Goal: Task Accomplishment & Management: Manage account settings

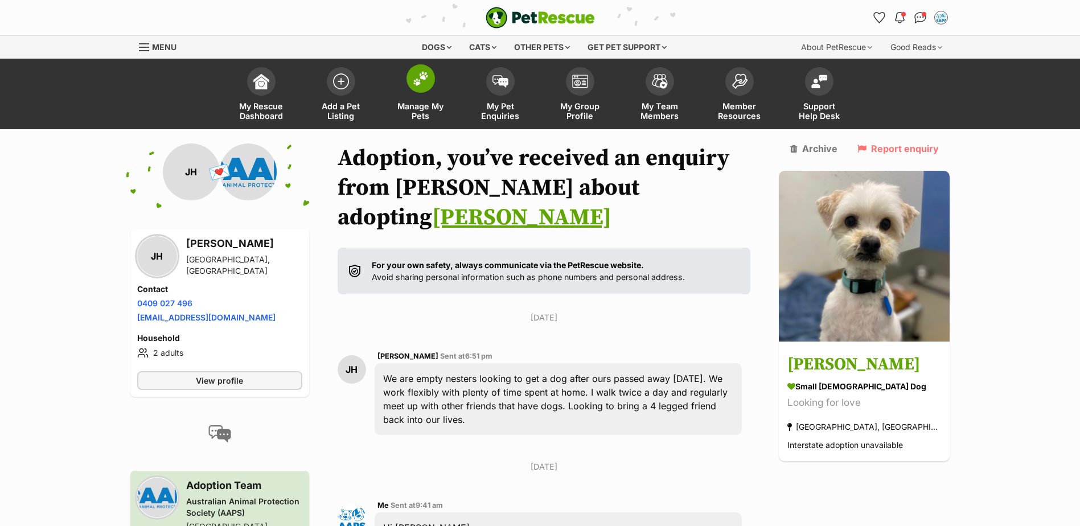
click at [421, 80] on img at bounding box center [421, 78] width 16 height 15
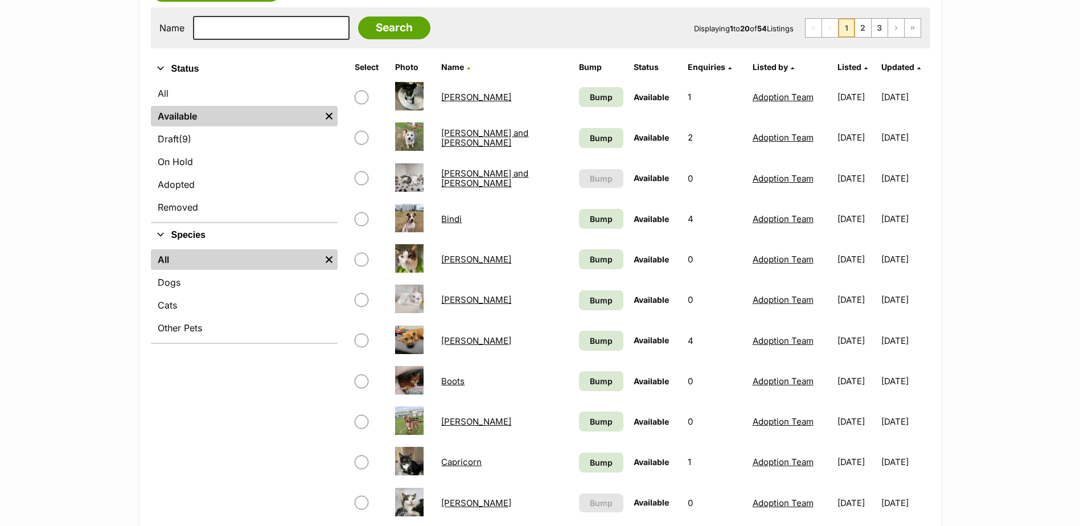
scroll to position [114, 0]
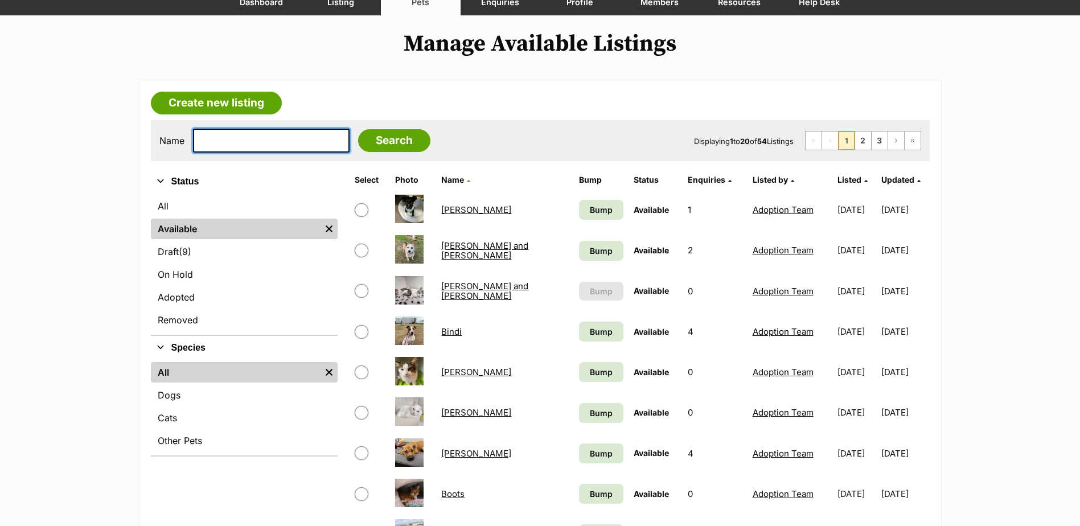
click at [217, 139] on input "text" at bounding box center [271, 141] width 157 height 24
paste input "956000018430781"
type input "956000018430781"
click at [358, 129] on input "Search" at bounding box center [394, 140] width 72 height 23
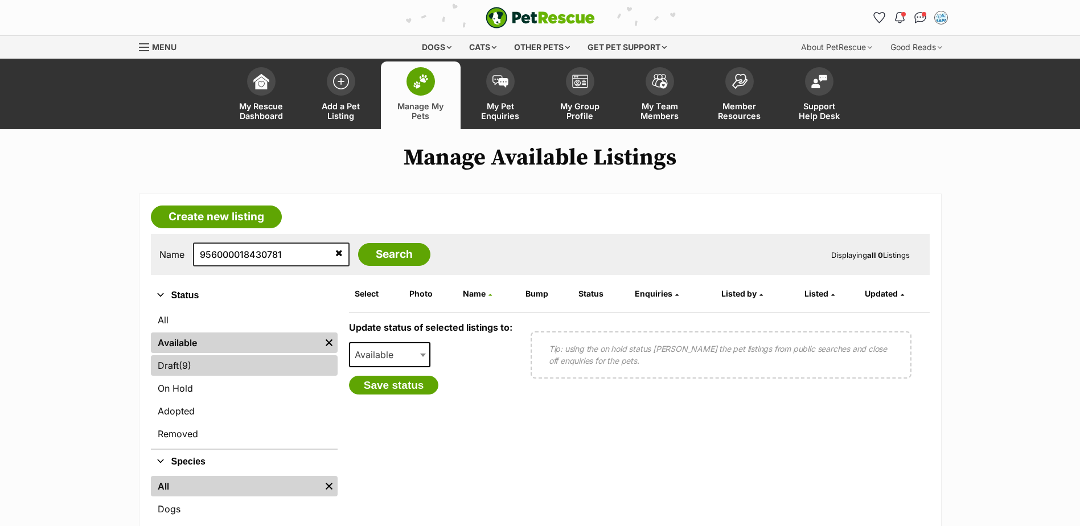
click at [182, 370] on span "(9)" at bounding box center [185, 366] width 13 height 14
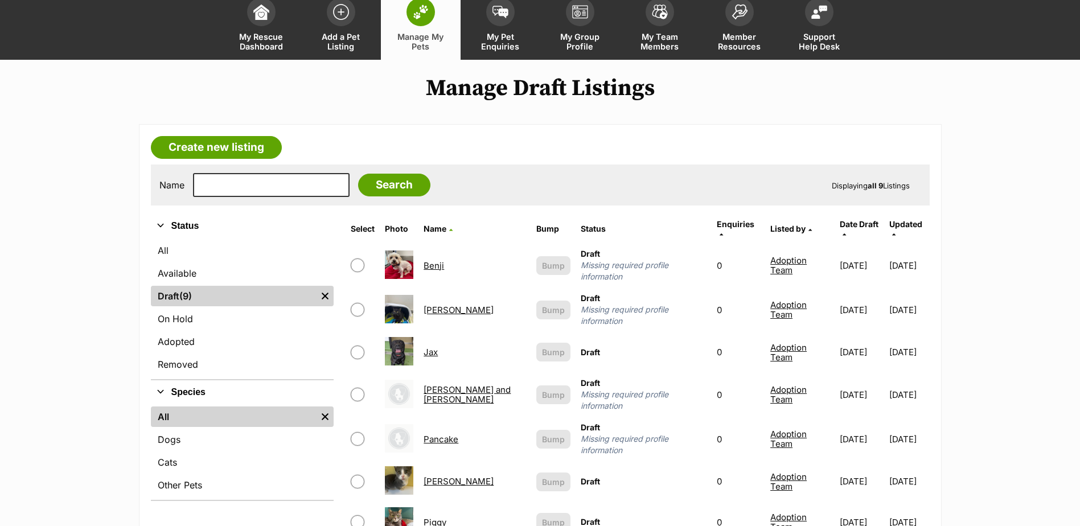
scroll to position [171, 0]
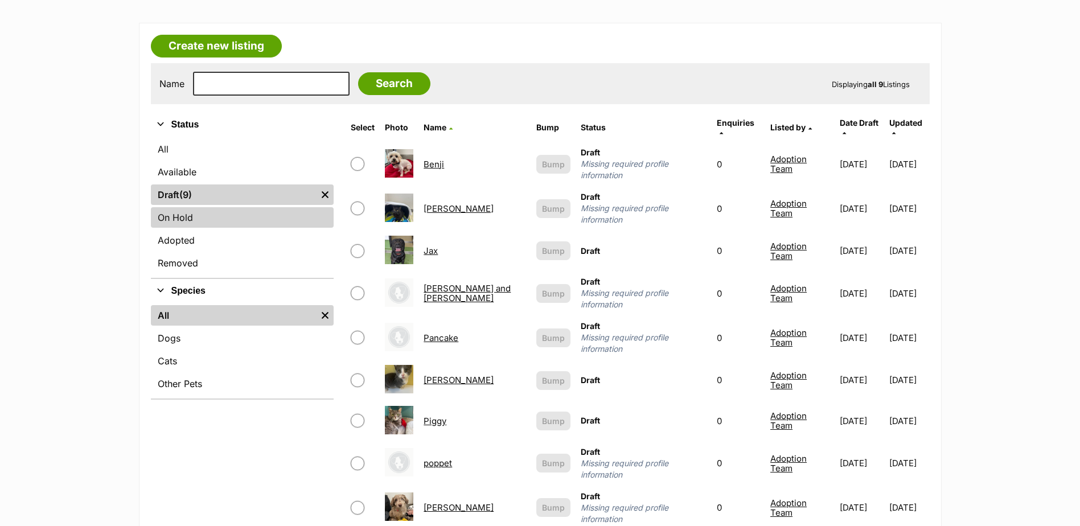
click at [190, 217] on link "On Hold" at bounding box center [242, 217] width 183 height 20
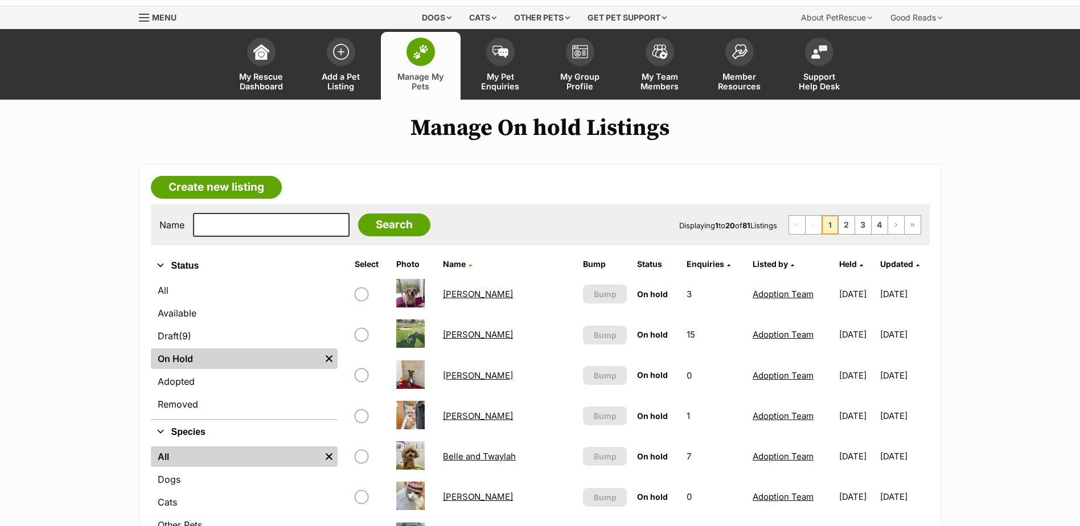
scroll to position [57, 0]
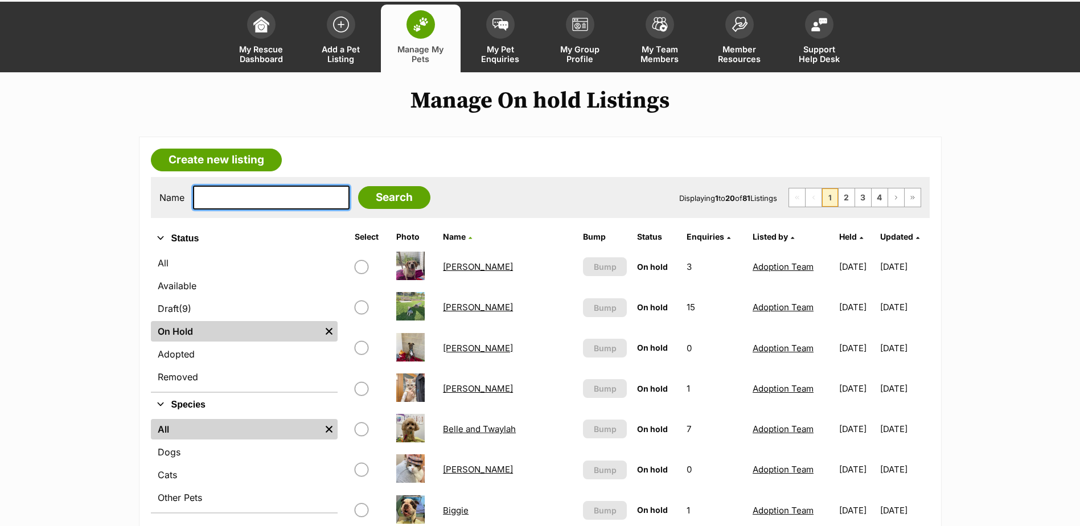
click at [254, 193] on input "text" at bounding box center [271, 198] width 157 height 24
type input "ferris"
click at [358, 186] on input "Search" at bounding box center [394, 197] width 72 height 23
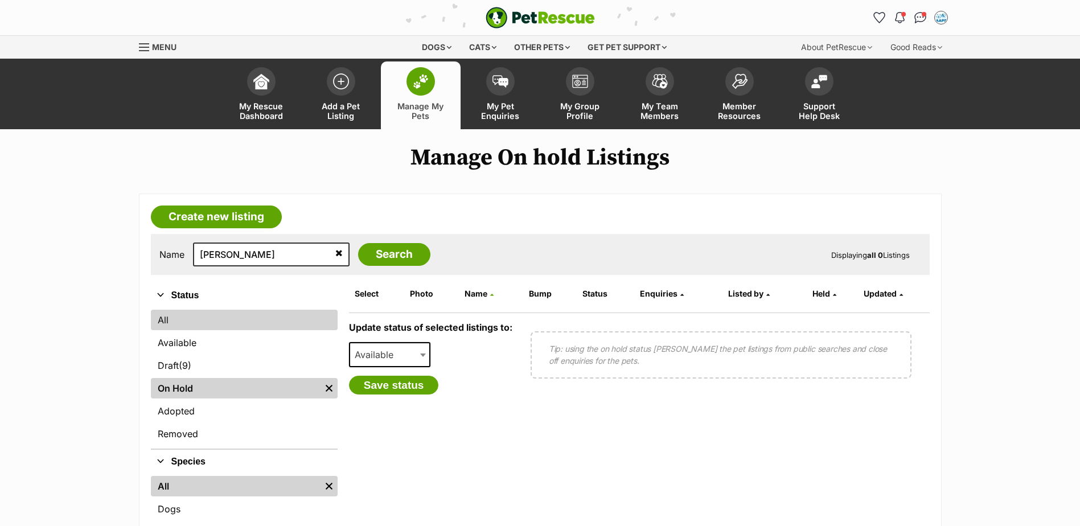
click at [170, 323] on link "All" at bounding box center [244, 320] width 187 height 20
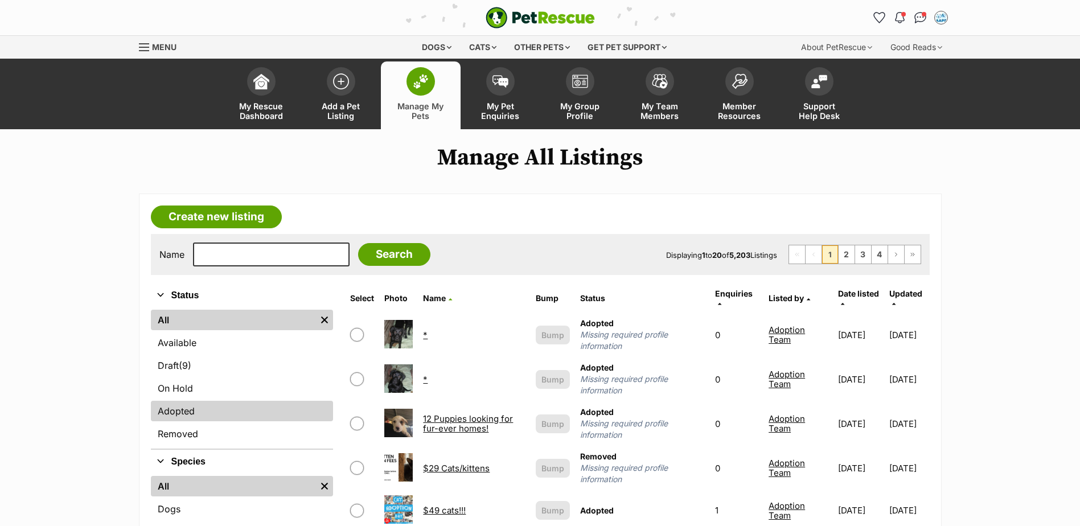
click at [192, 413] on link "Adopted" at bounding box center [242, 411] width 183 height 20
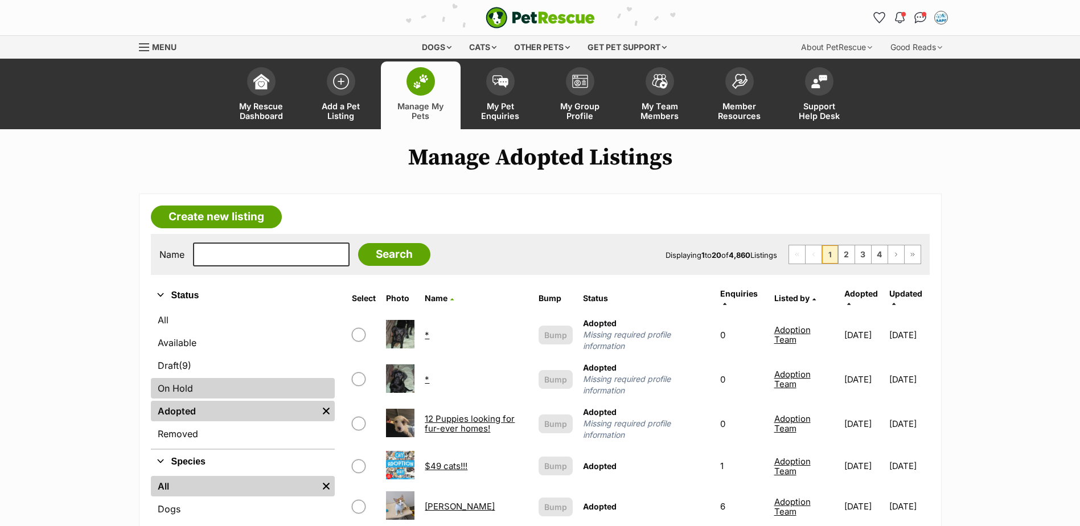
click at [265, 395] on link "On Hold" at bounding box center [243, 388] width 184 height 20
click at [178, 385] on link "On Hold" at bounding box center [243, 388] width 184 height 20
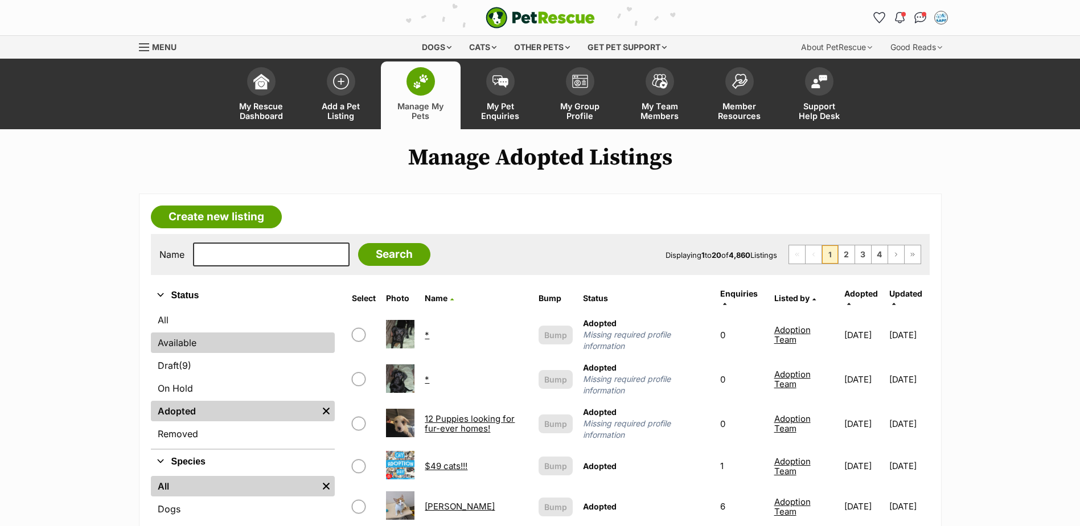
click at [192, 340] on link "Available" at bounding box center [243, 342] width 184 height 20
click at [172, 345] on link "Available" at bounding box center [243, 342] width 184 height 20
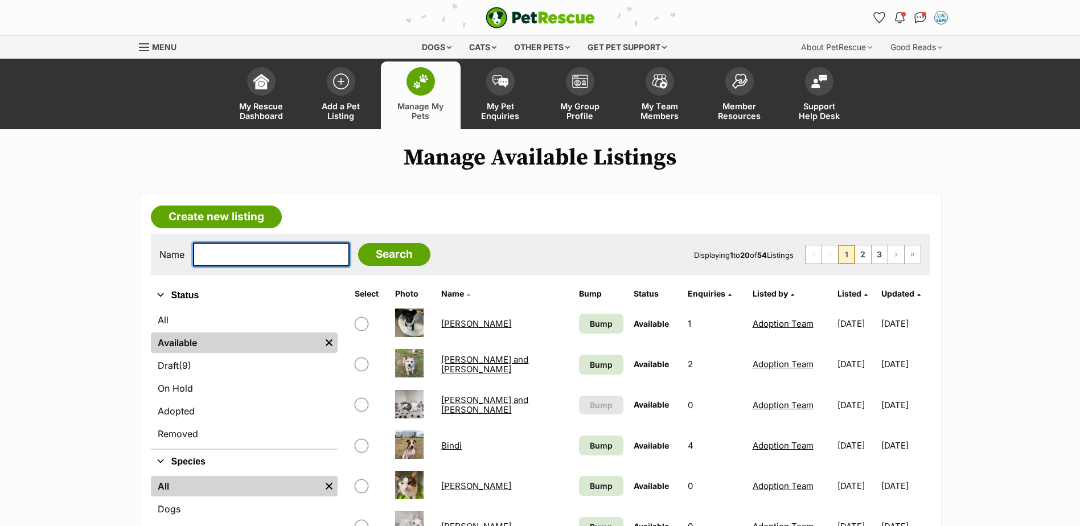
click at [224, 250] on input "text" at bounding box center [271, 255] width 157 height 24
paste input "956000018430781"
type input "956000018430781"
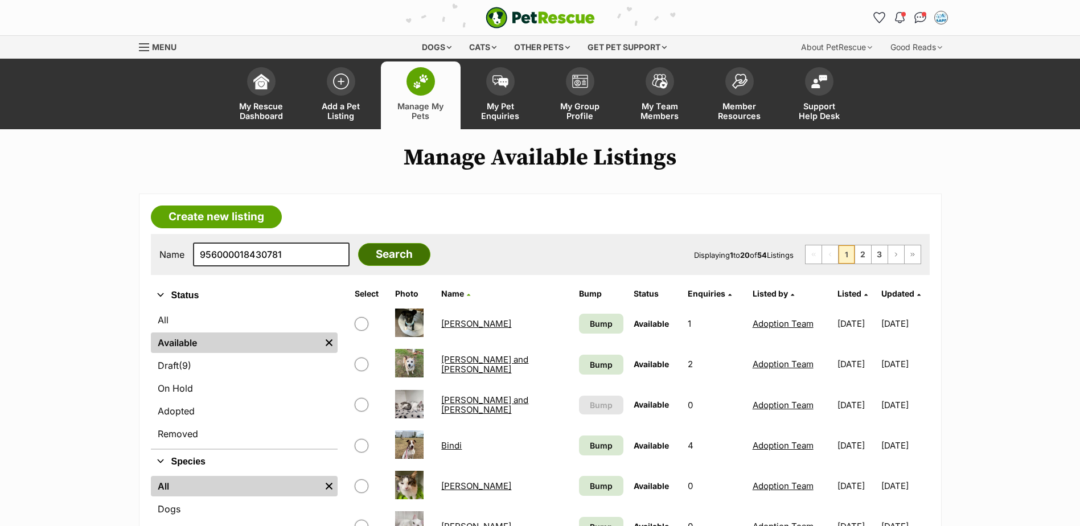
click at [359, 253] on input "Search" at bounding box center [394, 254] width 72 height 23
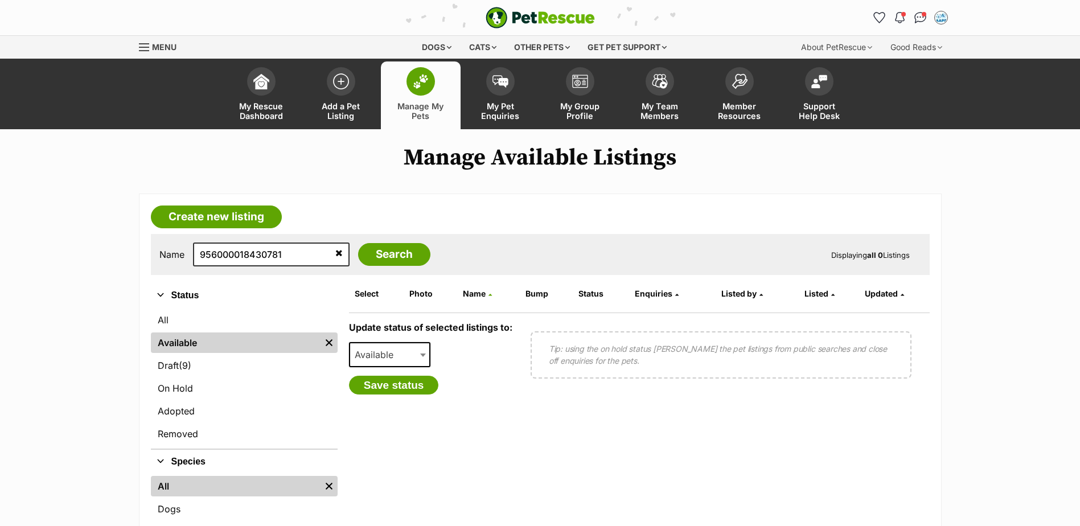
click at [190, 344] on link "Available" at bounding box center [236, 342] width 170 height 20
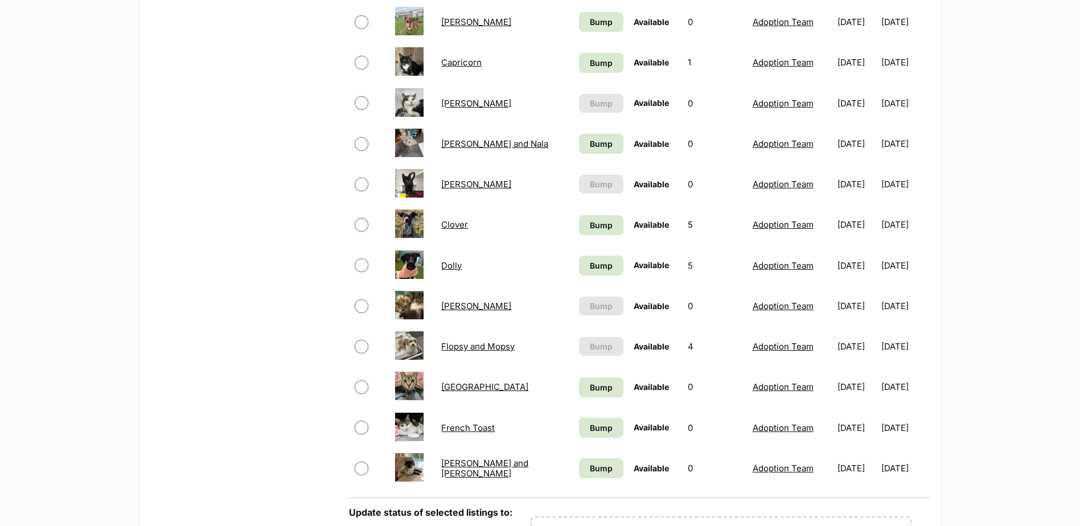
scroll to position [797, 0]
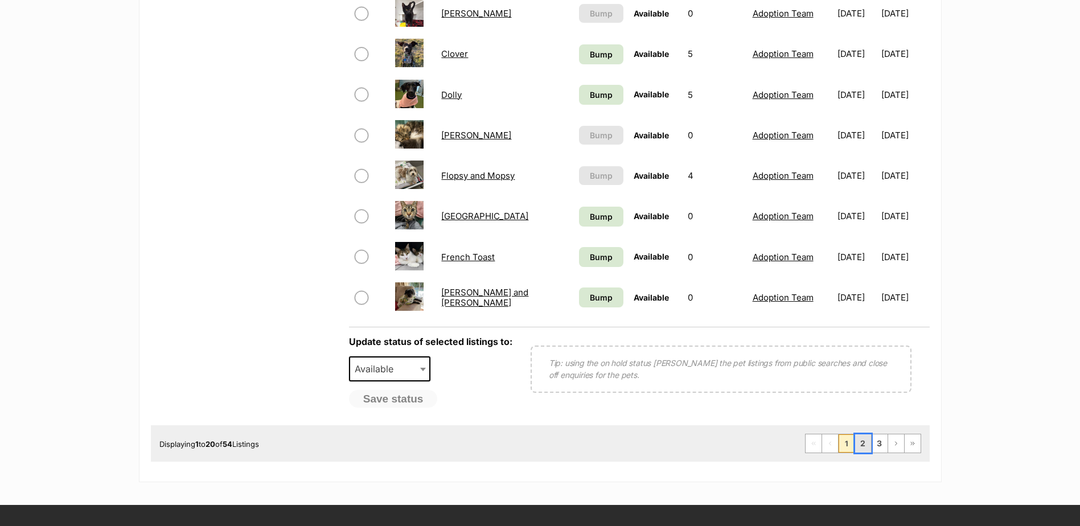
click at [861, 445] on link "2" at bounding box center [863, 443] width 16 height 18
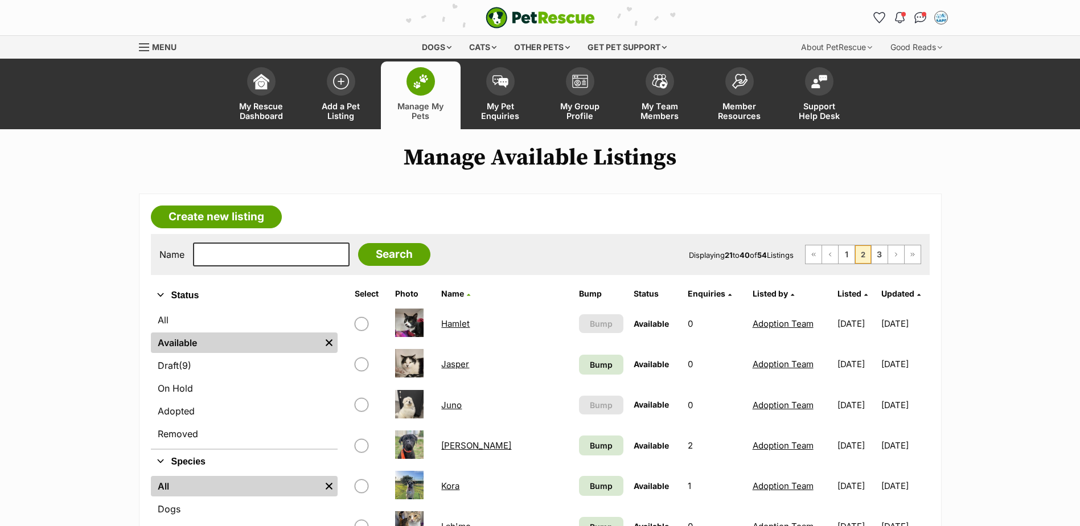
click at [881, 443] on td "[DATE]" at bounding box center [904, 445] width 47 height 39
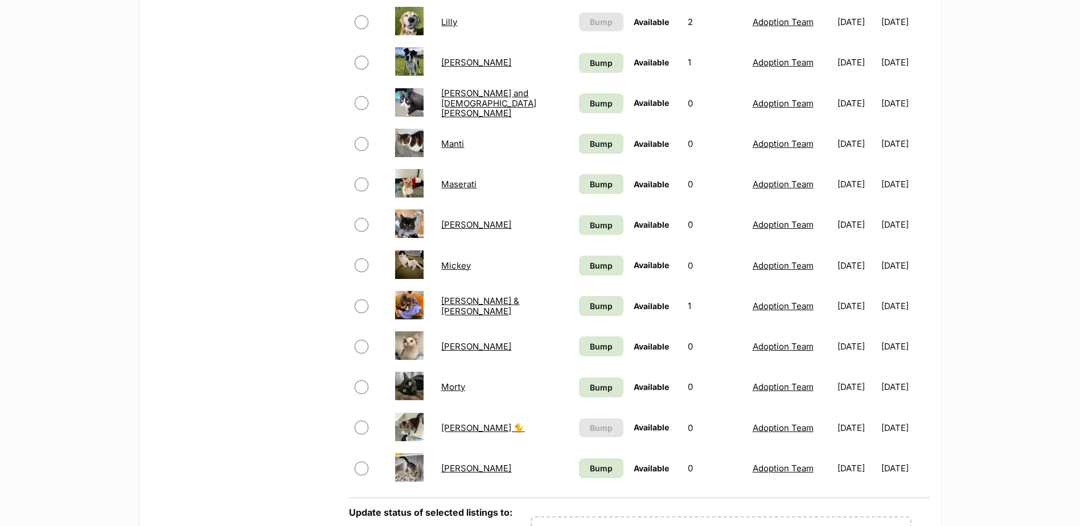
scroll to position [797, 0]
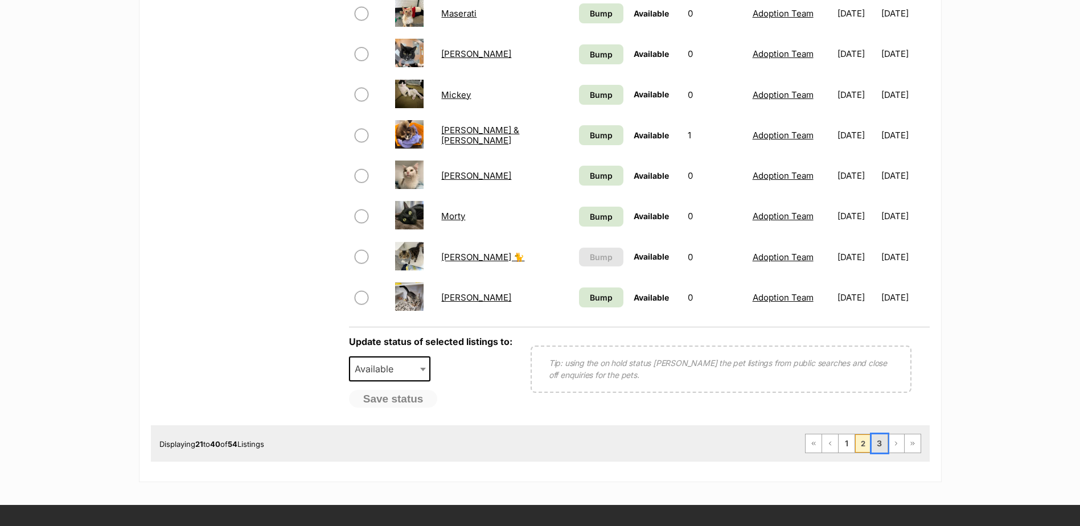
click at [875, 441] on link "3" at bounding box center [880, 443] width 16 height 18
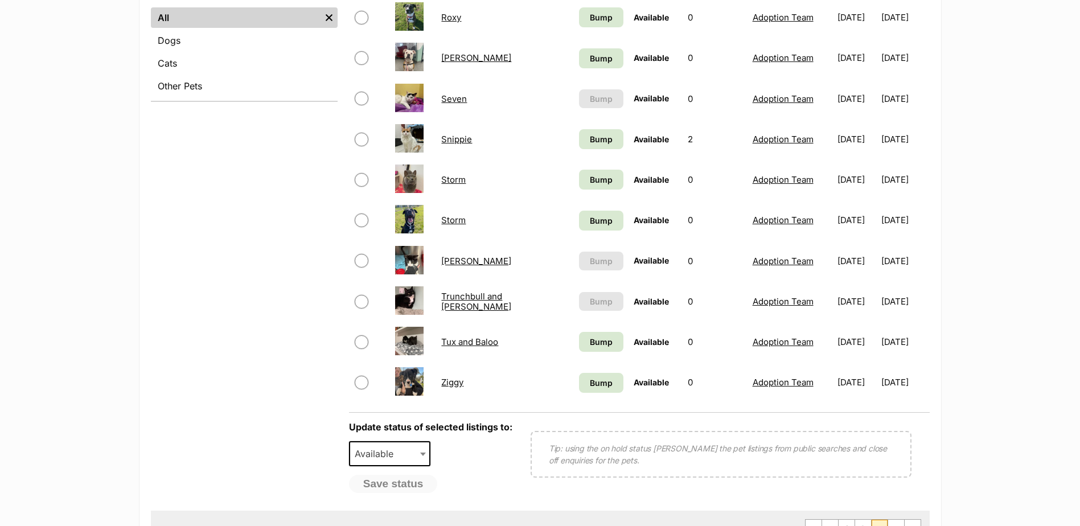
scroll to position [569, 0]
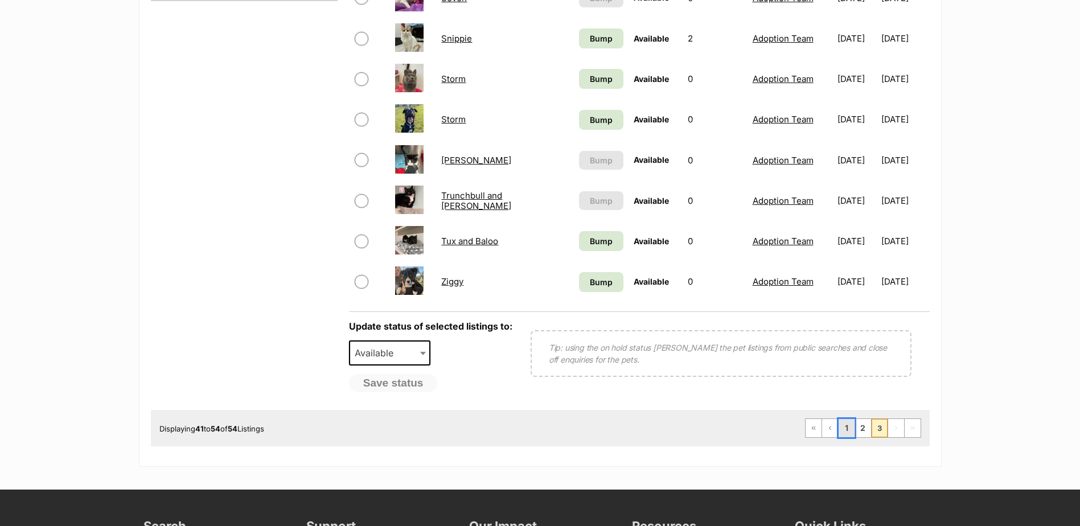
click at [844, 433] on link "1" at bounding box center [847, 428] width 16 height 18
